Goal: Transaction & Acquisition: Purchase product/service

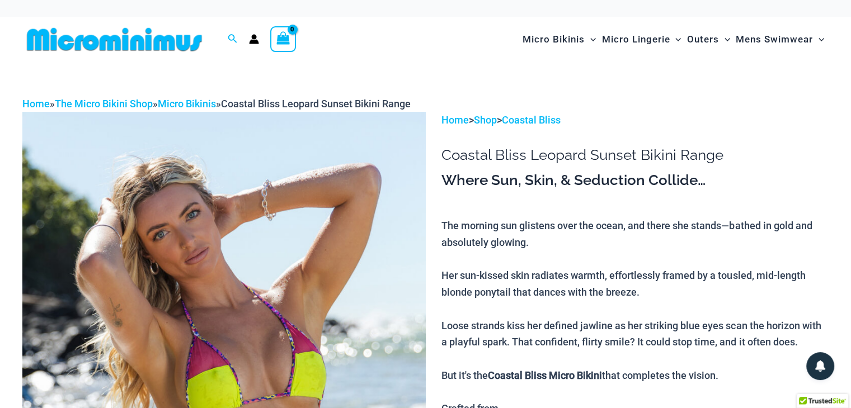
click at [283, 245] on img at bounding box center [223, 416] width 403 height 609
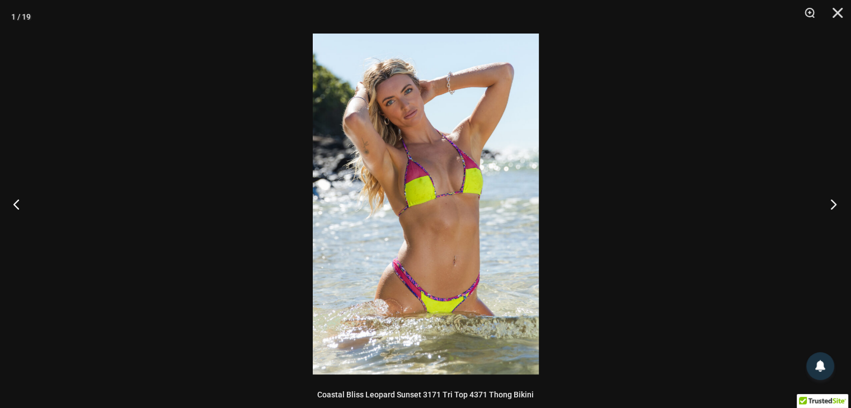
click at [833, 203] on button "Next" at bounding box center [830, 204] width 42 height 56
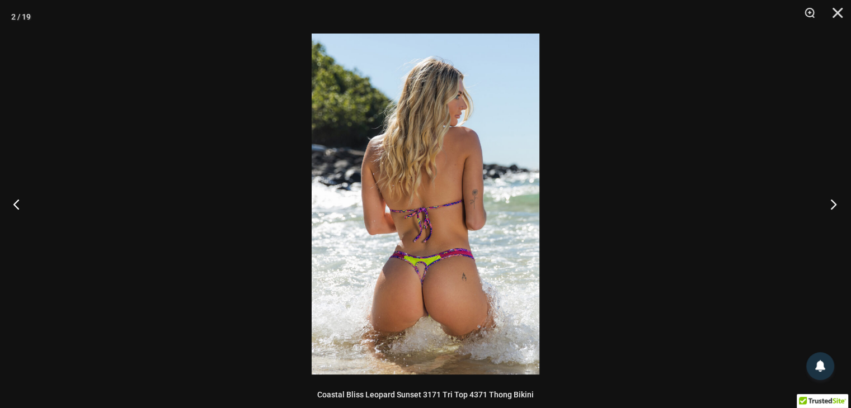
click at [832, 203] on button "Next" at bounding box center [830, 204] width 42 height 56
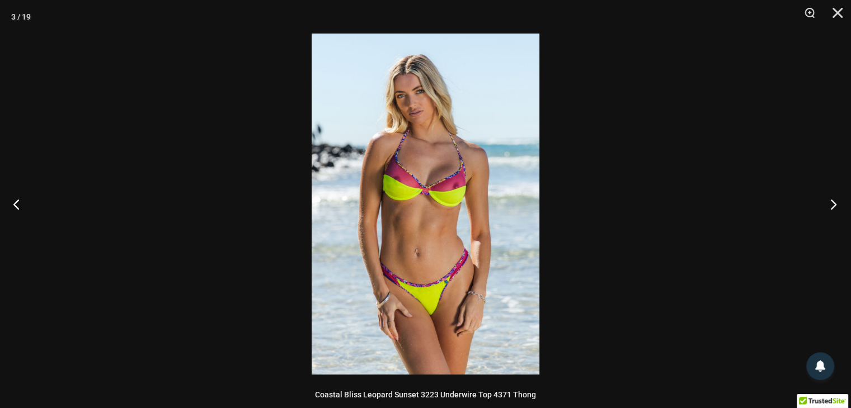
click at [832, 203] on button "Next" at bounding box center [830, 204] width 42 height 56
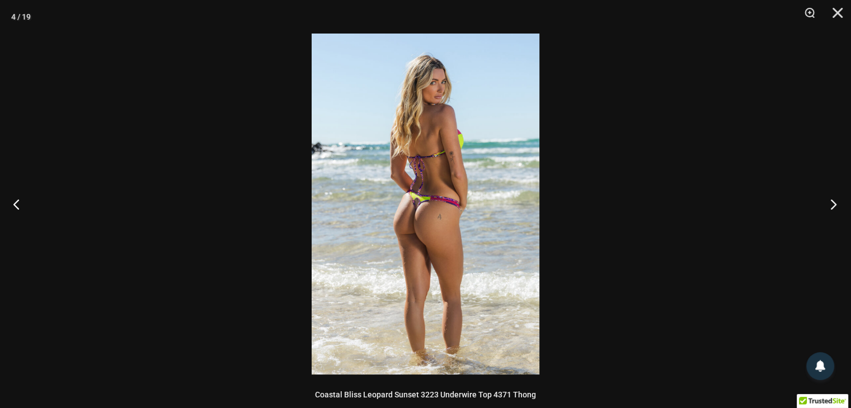
click at [832, 203] on button "Next" at bounding box center [830, 204] width 42 height 56
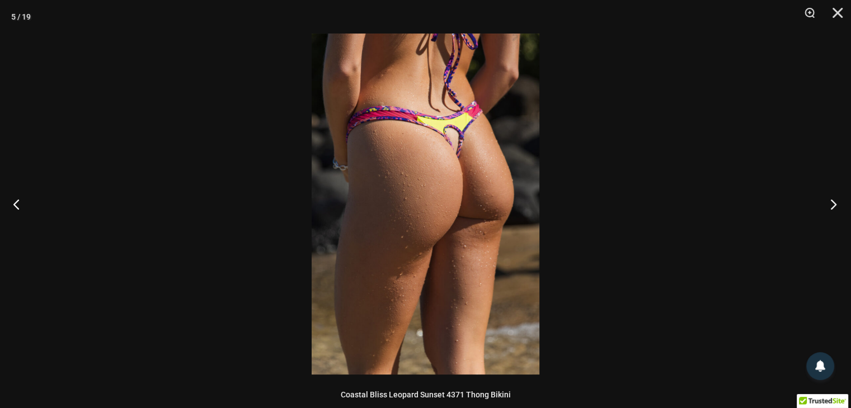
click at [832, 203] on button "Next" at bounding box center [830, 204] width 42 height 56
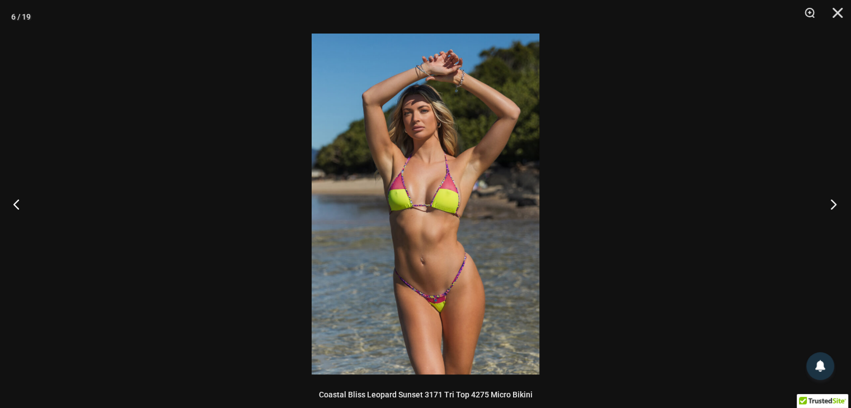
click at [832, 203] on button "Next" at bounding box center [830, 204] width 42 height 56
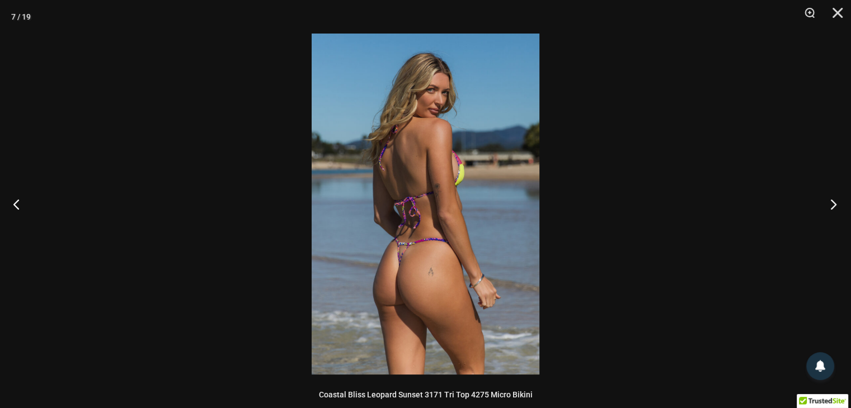
click at [832, 203] on button "Next" at bounding box center [830, 204] width 42 height 56
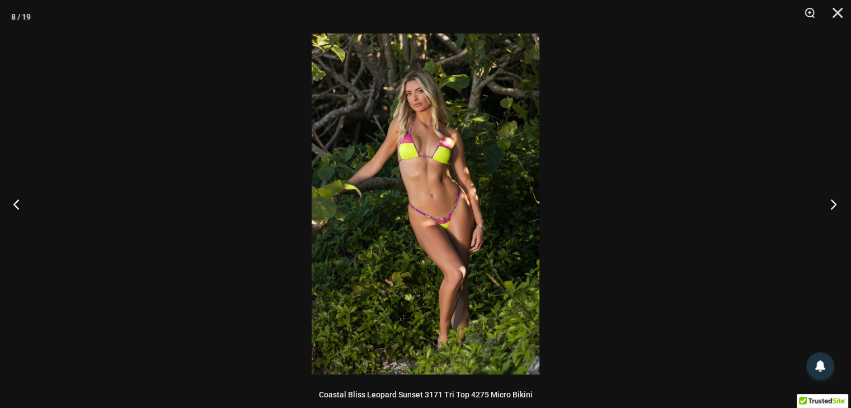
click at [832, 203] on button "Next" at bounding box center [830, 204] width 42 height 56
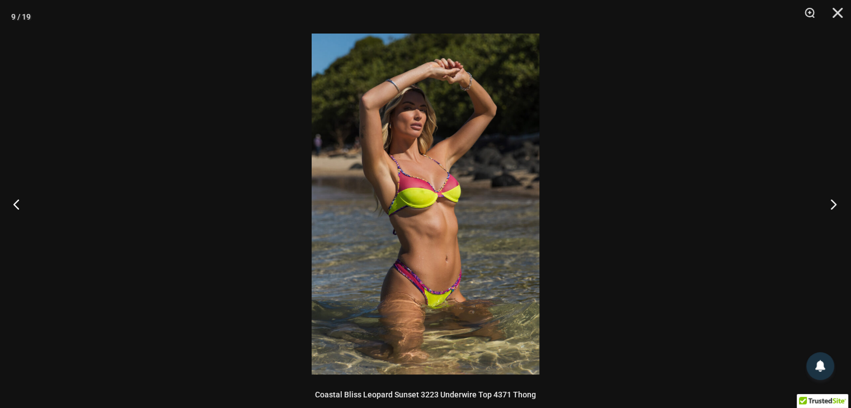
click at [832, 203] on button "Next" at bounding box center [830, 204] width 42 height 56
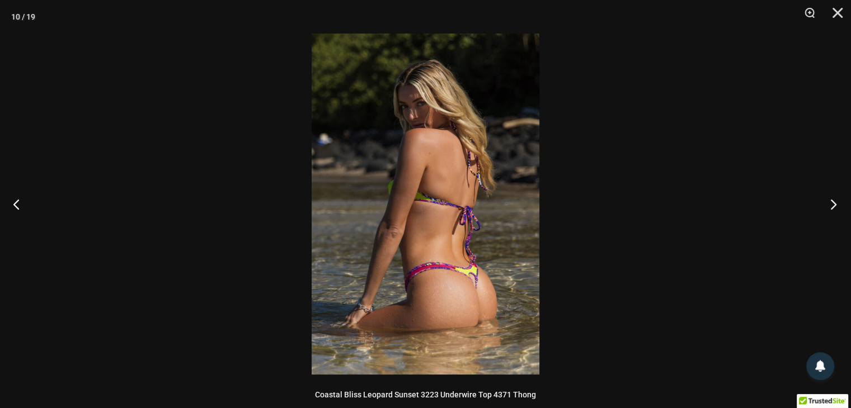
click at [832, 203] on button "Next" at bounding box center [830, 204] width 42 height 56
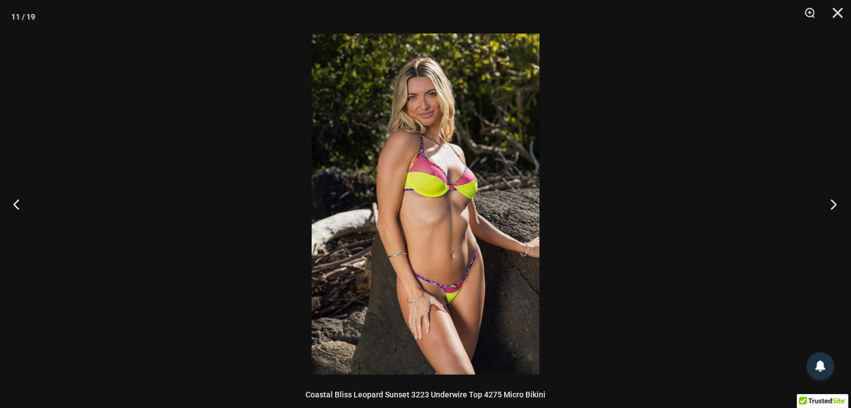
click at [832, 203] on button "Next" at bounding box center [830, 204] width 42 height 56
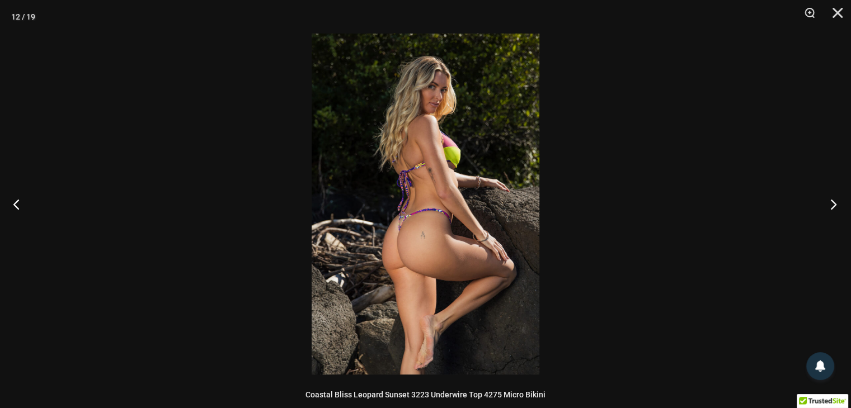
click at [832, 203] on button "Next" at bounding box center [830, 204] width 42 height 56
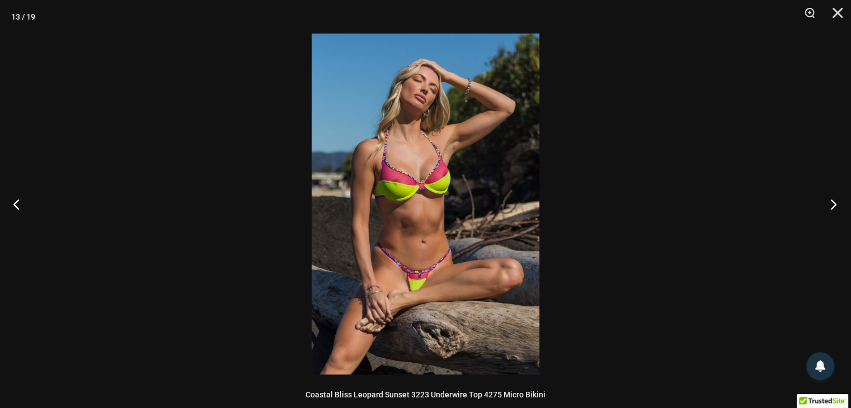
click at [832, 203] on button "Next" at bounding box center [830, 204] width 42 height 56
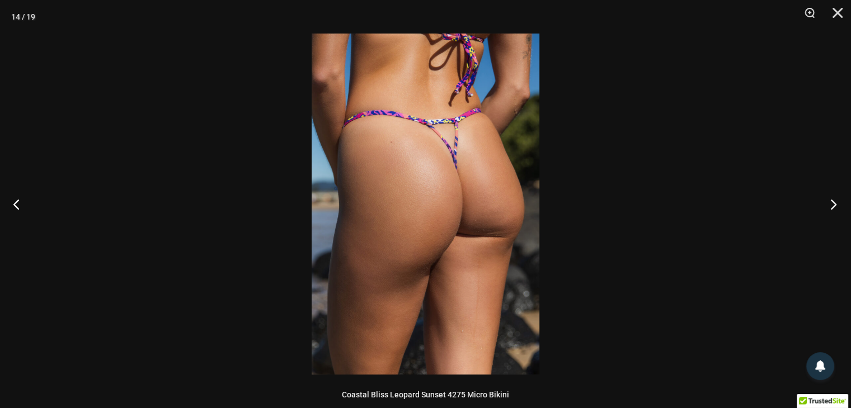
click at [832, 203] on button "Next" at bounding box center [830, 204] width 42 height 56
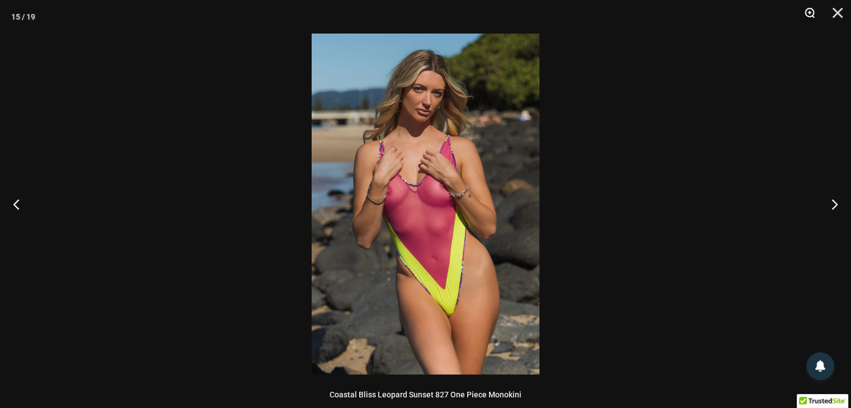
click at [807, 13] on button "Zoom" at bounding box center [806, 17] width 28 height 34
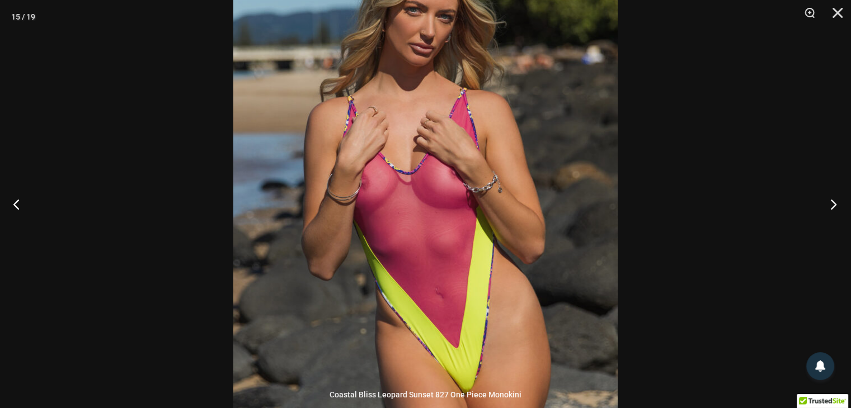
click at [833, 204] on button "Next" at bounding box center [830, 204] width 42 height 56
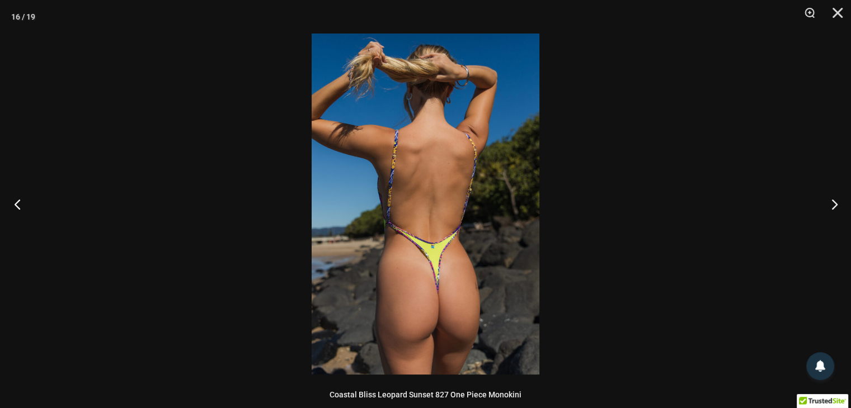
click at [19, 206] on button "Previous" at bounding box center [21, 204] width 42 height 56
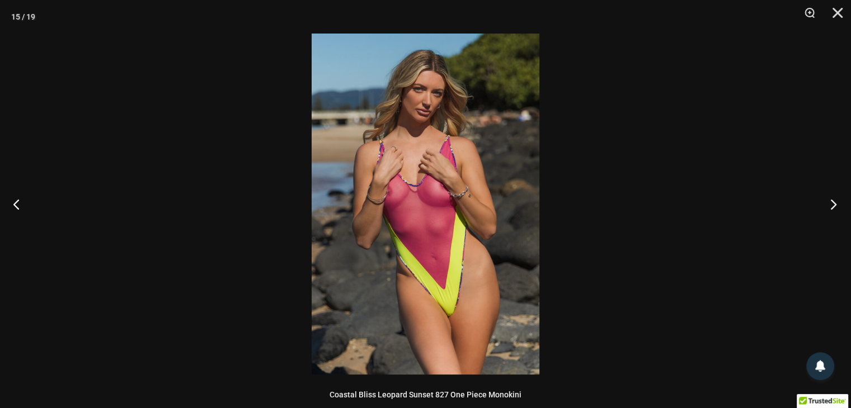
click at [838, 204] on button "Next" at bounding box center [830, 204] width 42 height 56
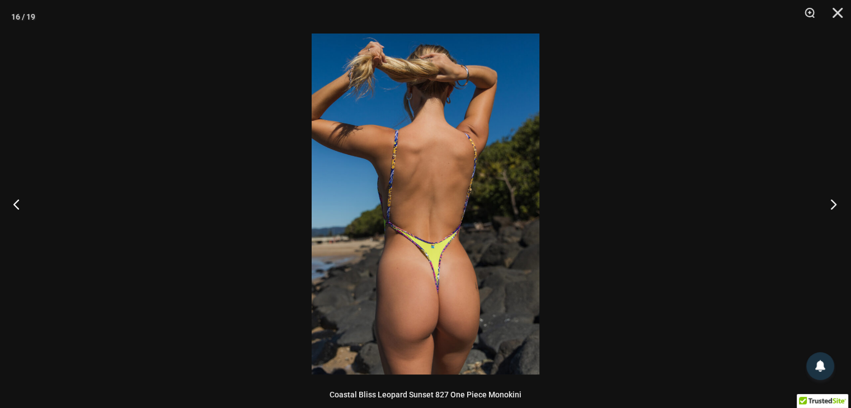
click at [838, 204] on button "Next" at bounding box center [830, 204] width 42 height 56
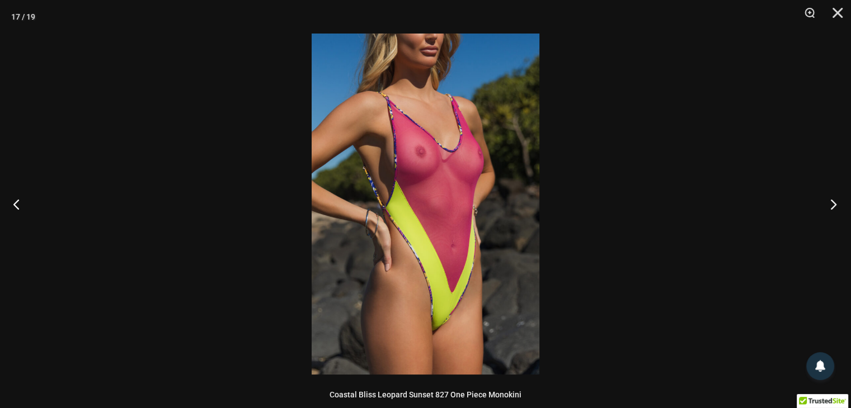
click at [834, 204] on button "Next" at bounding box center [830, 204] width 42 height 56
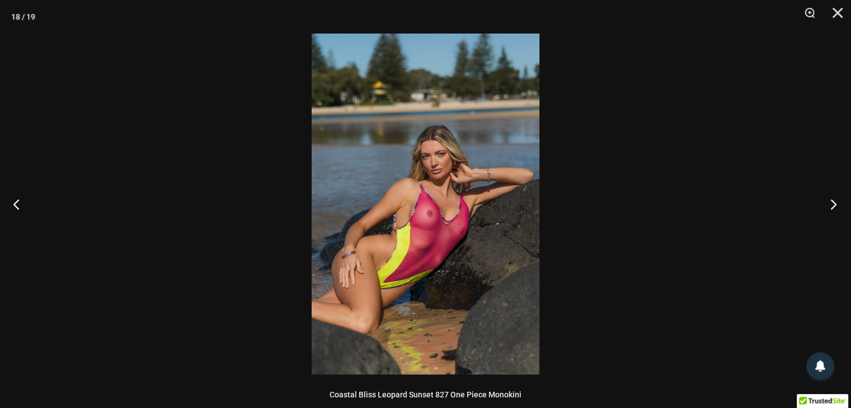
click at [834, 204] on button "Next" at bounding box center [830, 204] width 42 height 56
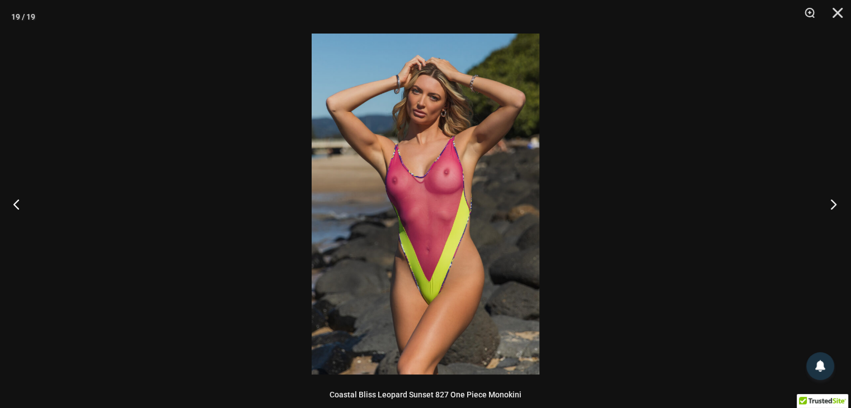
click at [833, 204] on button "Next" at bounding box center [830, 204] width 42 height 56
